Goal: Task Accomplishment & Management: Manage account settings

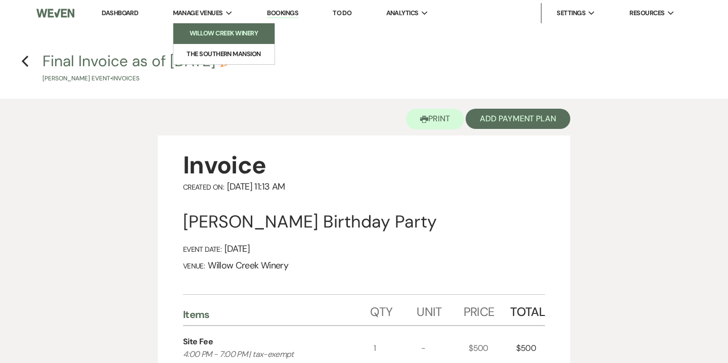
click at [227, 36] on li "Willow Creek Winery" at bounding box center [223, 33] width 91 height 10
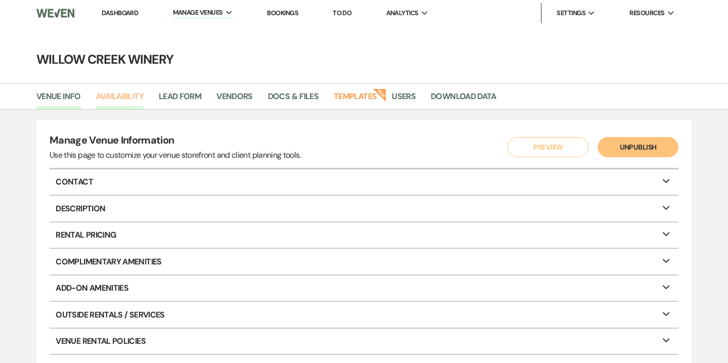
click at [130, 96] on link "Availability" at bounding box center [120, 99] width 48 height 19
select select "2"
select select "2026"
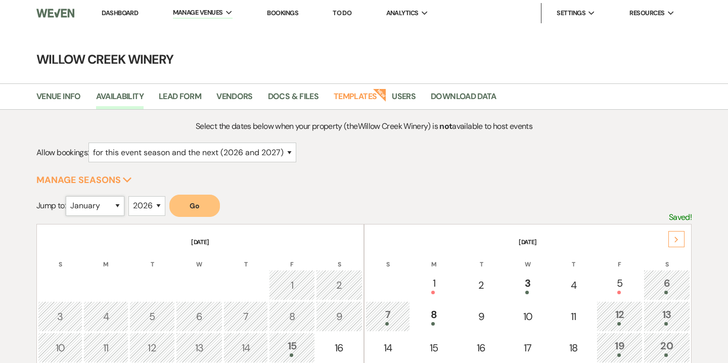
click at [106, 204] on select "January February March April May June July August September October November De…" at bounding box center [95, 206] width 59 height 20
select select "10"
click at [68, 196] on select "January February March April May June July August September October November De…" at bounding box center [95, 206] width 59 height 20
click at [182, 202] on button "Go" at bounding box center [194, 206] width 51 height 22
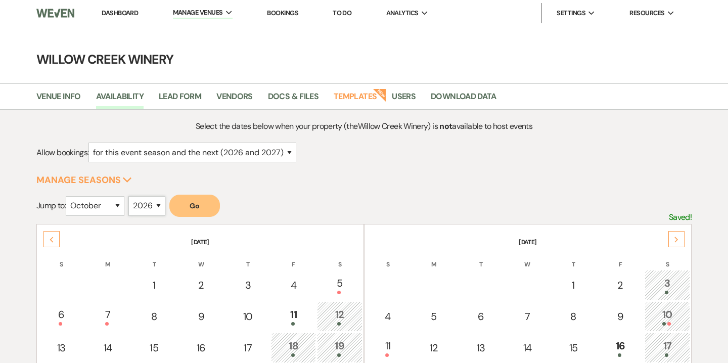
click at [140, 205] on select "2025 2026 2027 2028 2029" at bounding box center [146, 206] width 37 height 20
select select "2027"
click at [131, 196] on select "2025 2026 2027 2028 2029" at bounding box center [146, 206] width 37 height 20
click at [191, 204] on button "Go" at bounding box center [194, 206] width 51 height 22
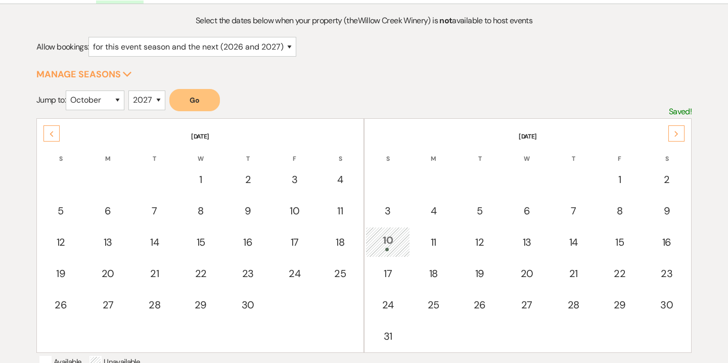
scroll to position [106, 0]
click at [380, 228] on td "10" at bounding box center [388, 242] width 44 height 30
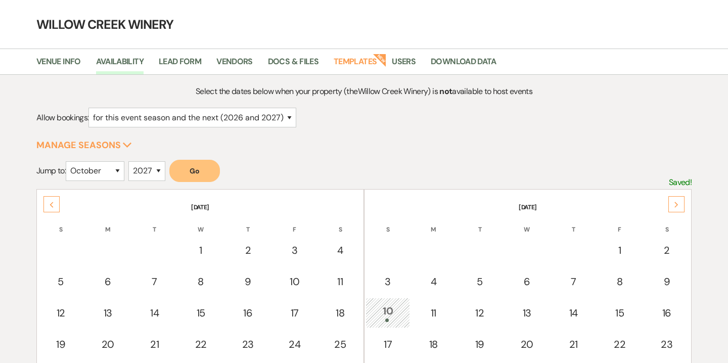
scroll to position [0, 0]
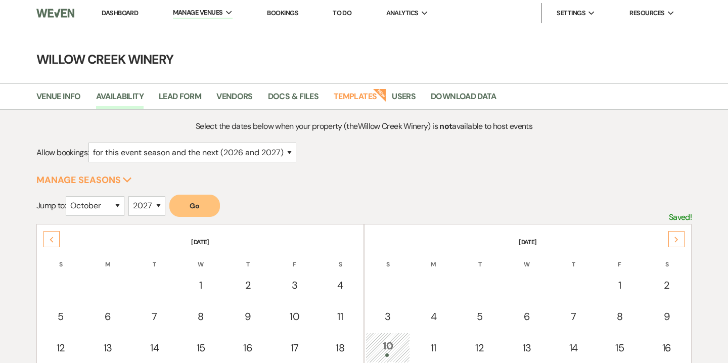
click at [293, 16] on link "Bookings" at bounding box center [282, 13] width 31 height 9
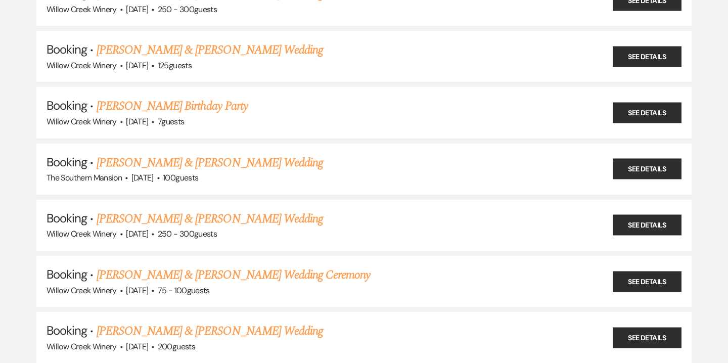
scroll to position [600, 0]
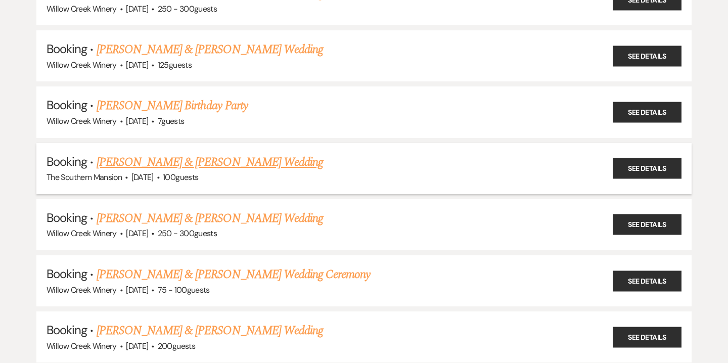
click at [162, 153] on link "[PERSON_NAME] & [PERSON_NAME] Wedding" at bounding box center [210, 162] width 227 height 18
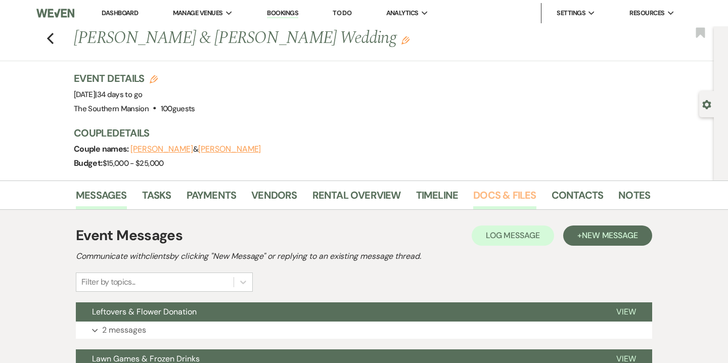
click at [497, 197] on link "Docs & Files" at bounding box center [504, 198] width 63 height 22
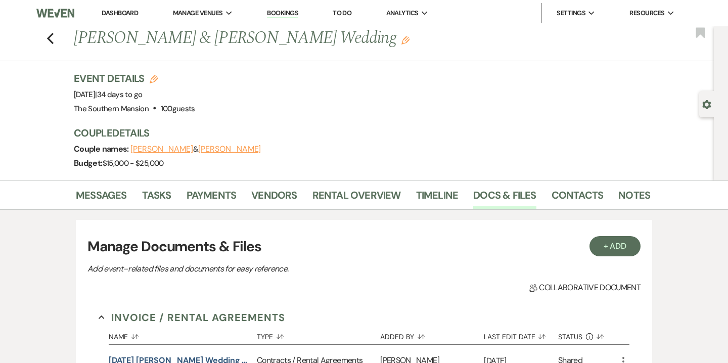
click at [286, 8] on li "Bookings" at bounding box center [282, 13] width 41 height 20
click at [285, 11] on link "Bookings" at bounding box center [282, 14] width 31 height 10
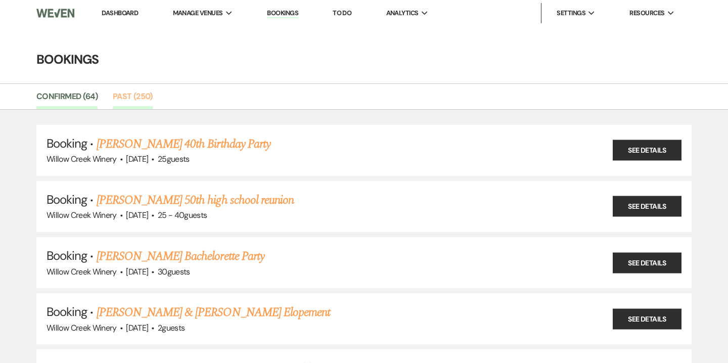
click at [128, 103] on link "Past (250)" at bounding box center [133, 99] width 40 height 19
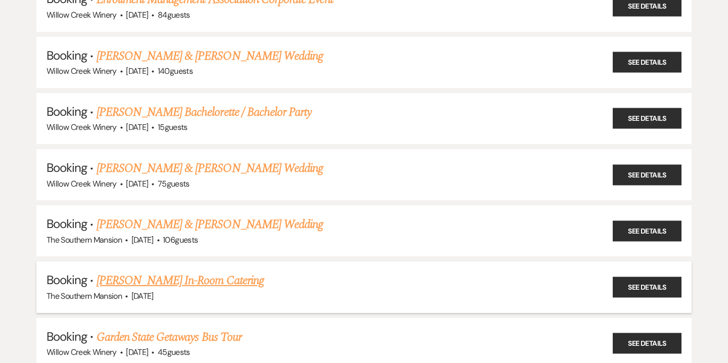
scroll to position [12679, 0]
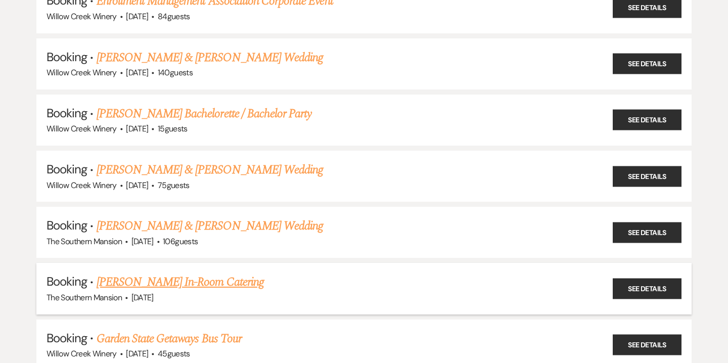
click at [143, 236] on span "[DATE]" at bounding box center [142, 241] width 22 height 11
click at [139, 217] on link "[PERSON_NAME] & [PERSON_NAME] Wedding" at bounding box center [210, 226] width 227 height 18
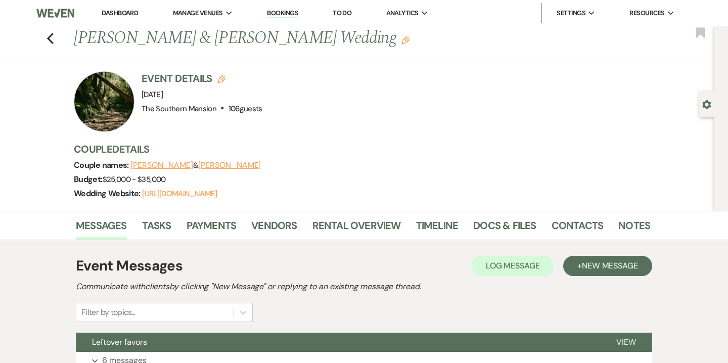
scroll to position [60, 0]
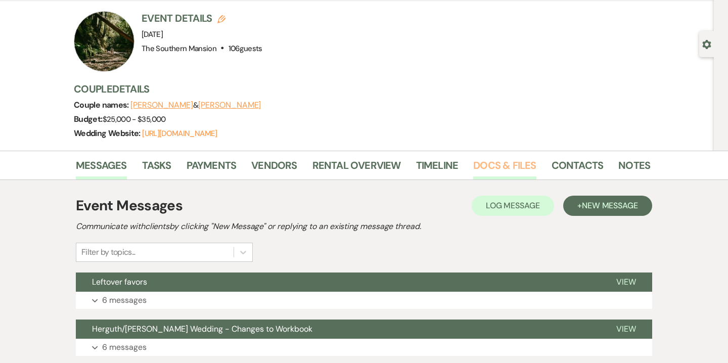
click at [489, 164] on link "Docs & Files" at bounding box center [504, 168] width 63 height 22
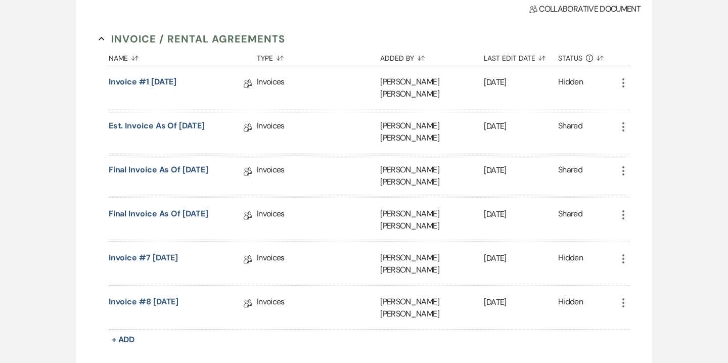
scroll to position [305, 0]
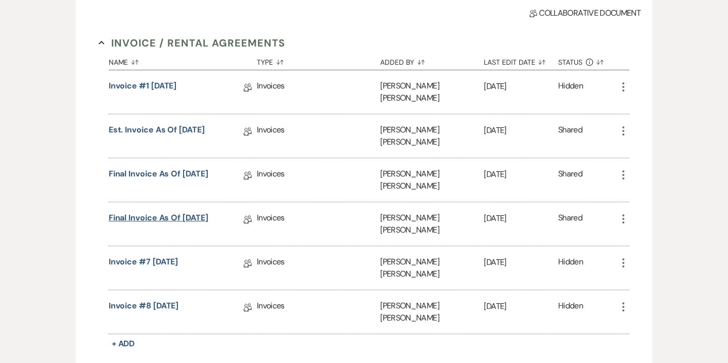
click at [133, 212] on link "Final Invoice as of [DATE]" at bounding box center [159, 220] width 100 height 16
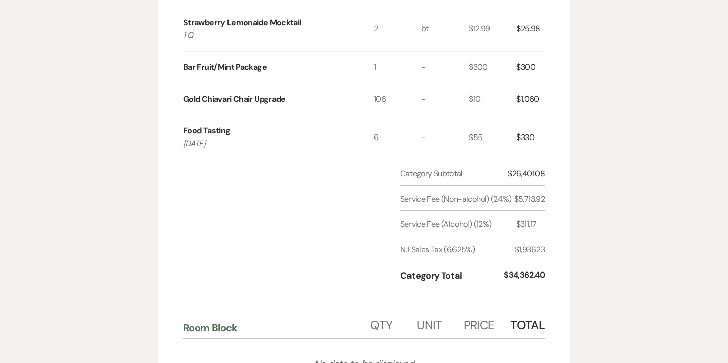
scroll to position [1770, 0]
